Goal: Task Accomplishment & Management: Manage account settings

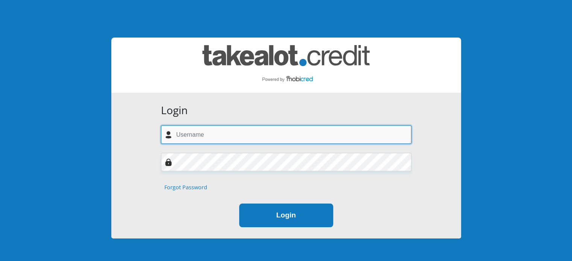
type input "lesedimot@yahoo.com"
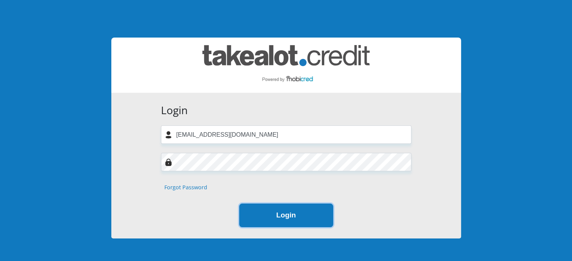
click at [286, 214] on button "Login" at bounding box center [286, 216] width 94 height 24
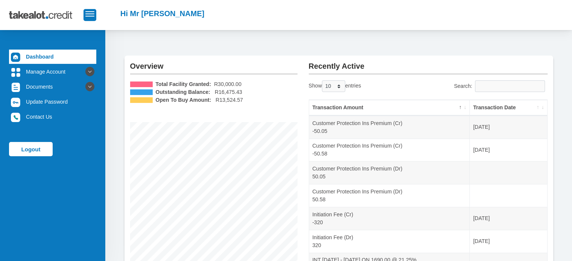
scroll to position [17, 0]
click at [338, 85] on select "10 25 50 100" at bounding box center [333, 86] width 23 height 12
select select "50"
click at [322, 80] on select "10 25 50 100" at bounding box center [333, 86] width 23 height 12
click at [501, 106] on th "Transaction Date" at bounding box center [507, 107] width 77 height 16
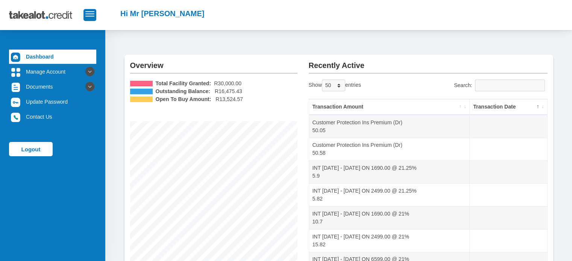
click at [506, 109] on th "Transaction Date" at bounding box center [507, 107] width 77 height 16
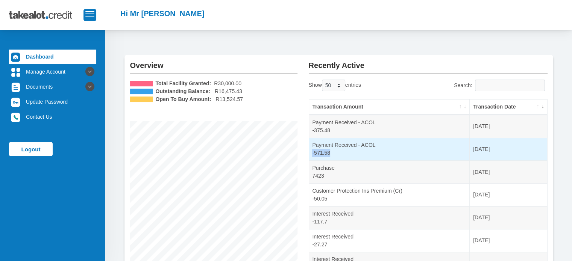
drag, startPoint x: 330, startPoint y: 153, endPoint x: 313, endPoint y: 155, distance: 17.0
click at [313, 155] on td "Payment Received - ACOL -571.58" at bounding box center [389, 149] width 161 height 23
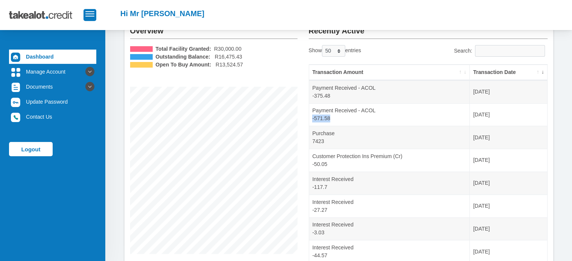
scroll to position [0, 0]
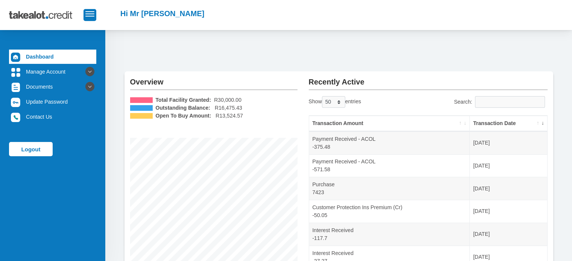
drag, startPoint x: 423, startPoint y: 4, endPoint x: 341, endPoint y: 43, distance: 90.8
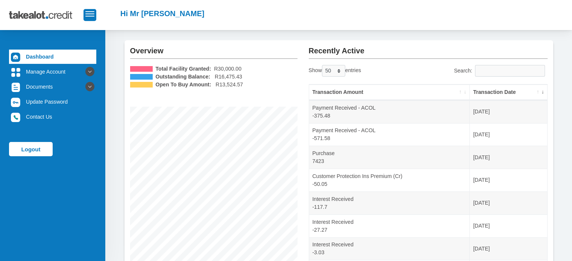
scroll to position [30, 0]
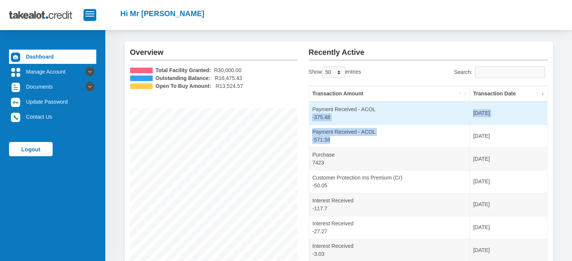
drag, startPoint x: 334, startPoint y: 139, endPoint x: 309, endPoint y: 117, distance: 33.8
copy tbody "-375.48 2025-10-02 Payment Received - ACOL -571.58"
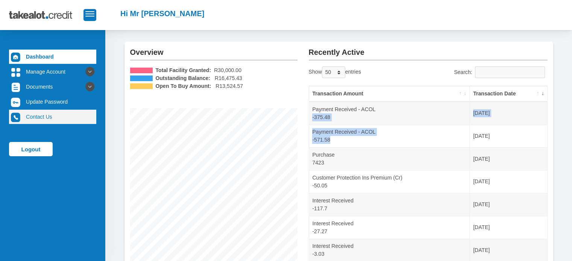
drag, startPoint x: 65, startPoint y: 147, endPoint x: 44, endPoint y: 117, distance: 37.2
click at [44, 117] on ul "Dashboard Manage Account Personal Details Banking Details Debit Order Date Chan…" at bounding box center [52, 103] width 87 height 107
click at [44, 117] on link "Contact Us" at bounding box center [52, 117] width 87 height 14
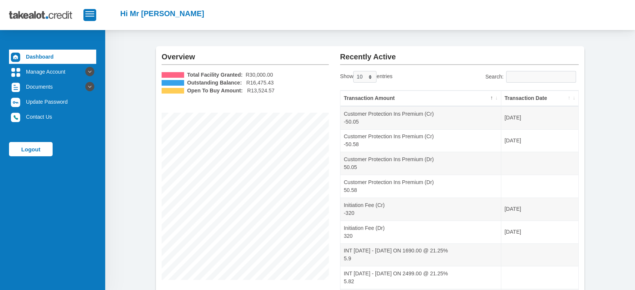
scroll to position [24, 0]
click at [373, 74] on select "10 25 50 100" at bounding box center [364, 78] width 23 height 12
select select "25"
click at [354, 72] on select "10 25 50 100" at bounding box center [364, 78] width 23 height 12
click at [538, 100] on th "Transaction Date" at bounding box center [539, 100] width 77 height 16
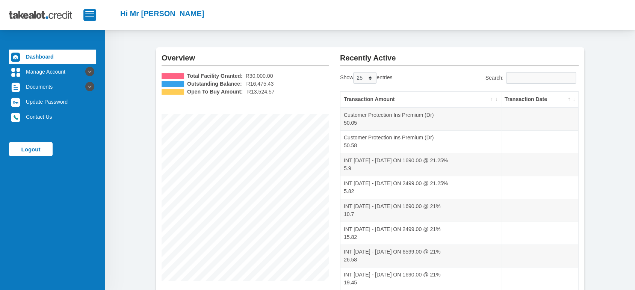
click at [538, 100] on th "Transaction Date" at bounding box center [539, 100] width 77 height 16
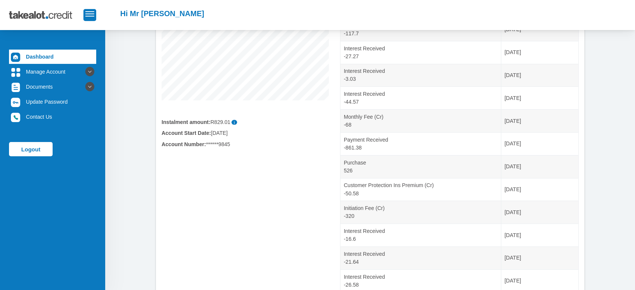
scroll to position [210, 0]
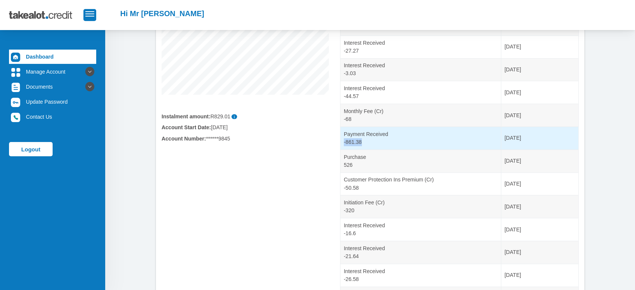
drag, startPoint x: 364, startPoint y: 142, endPoint x: 344, endPoint y: 141, distance: 19.6
click at [344, 141] on td "Payment Received -861.38" at bounding box center [421, 138] width 161 height 23
copy td "-861.38"
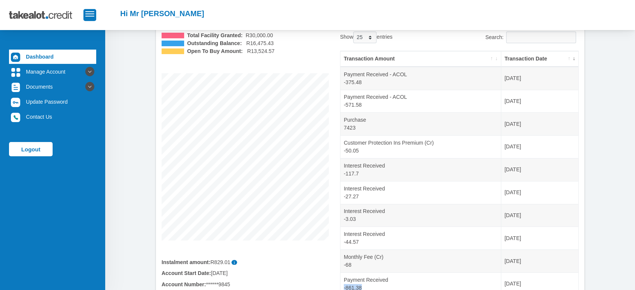
scroll to position [64, 0]
drag, startPoint x: 363, startPoint y: 105, endPoint x: 340, endPoint y: 104, distance: 23.3
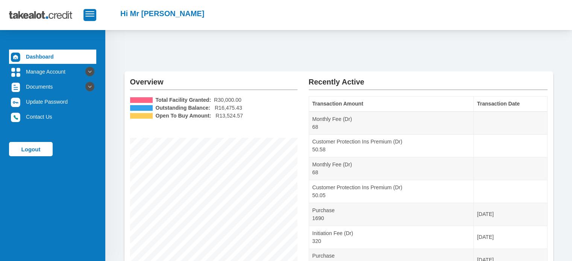
scroll to position [30, 0]
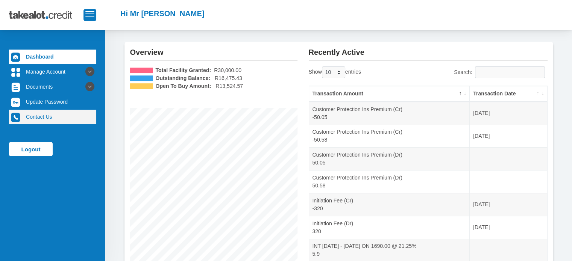
click at [42, 115] on link "Contact Us" at bounding box center [52, 117] width 87 height 14
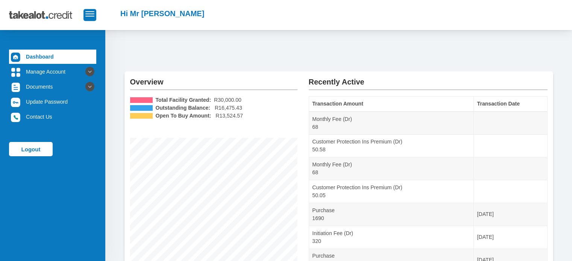
scroll to position [30, 0]
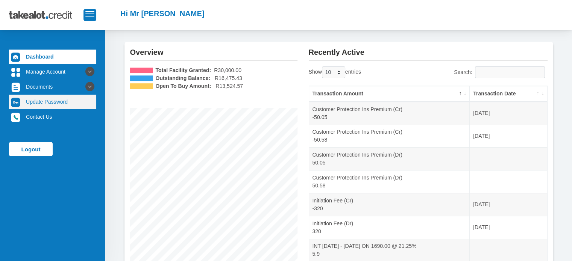
click at [45, 101] on link "Update Password" at bounding box center [52, 102] width 87 height 14
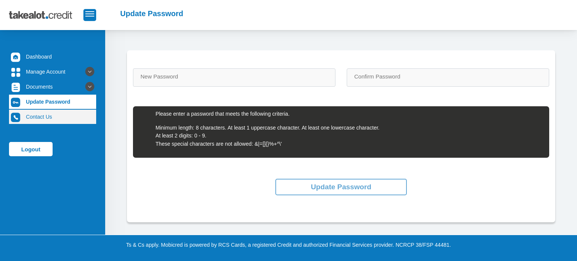
click at [40, 116] on link "Contact Us" at bounding box center [52, 117] width 87 height 14
